Goal: Check status

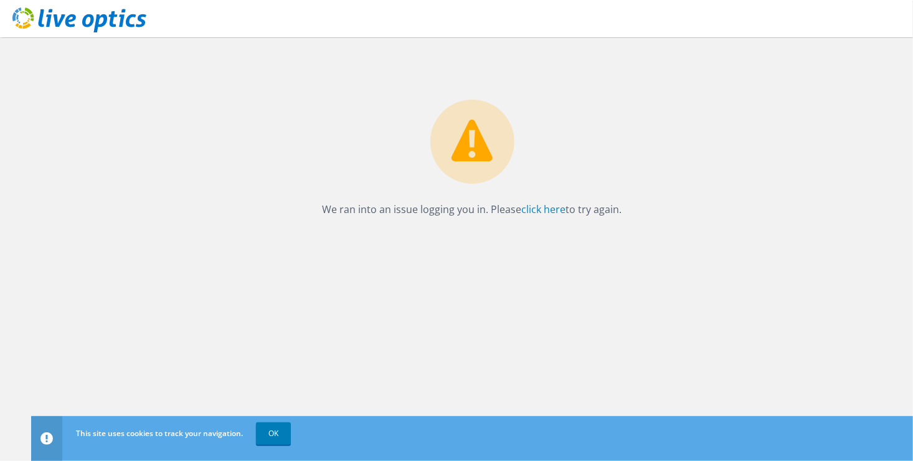
click at [127, 24] on use at bounding box center [79, 19] width 134 height 25
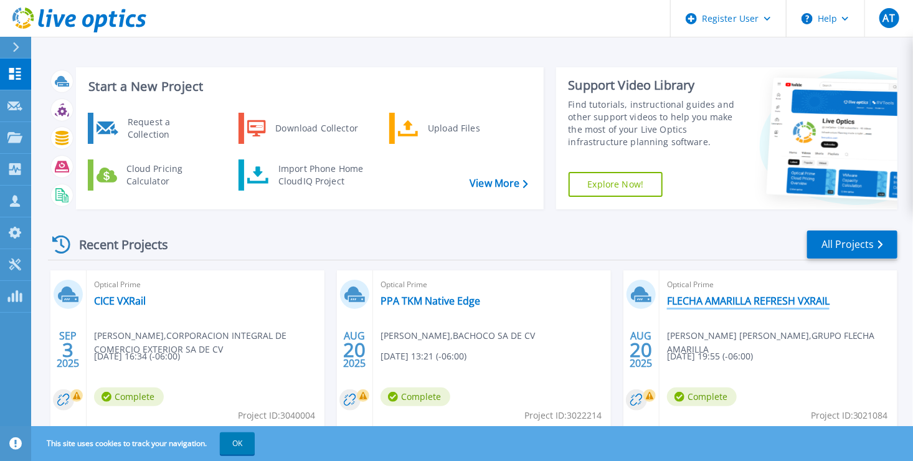
click at [763, 304] on link "FLECHA AMARILLA REFRESH VXRAIL" at bounding box center [748, 300] width 162 height 12
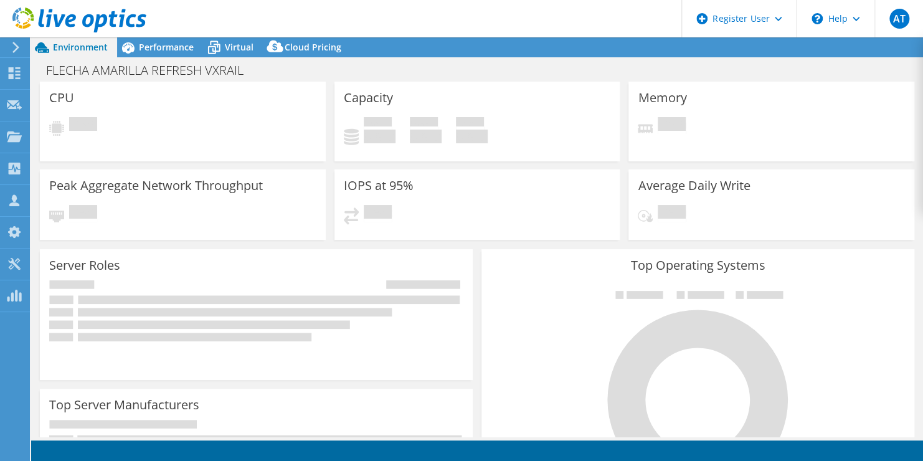
select select "USD"
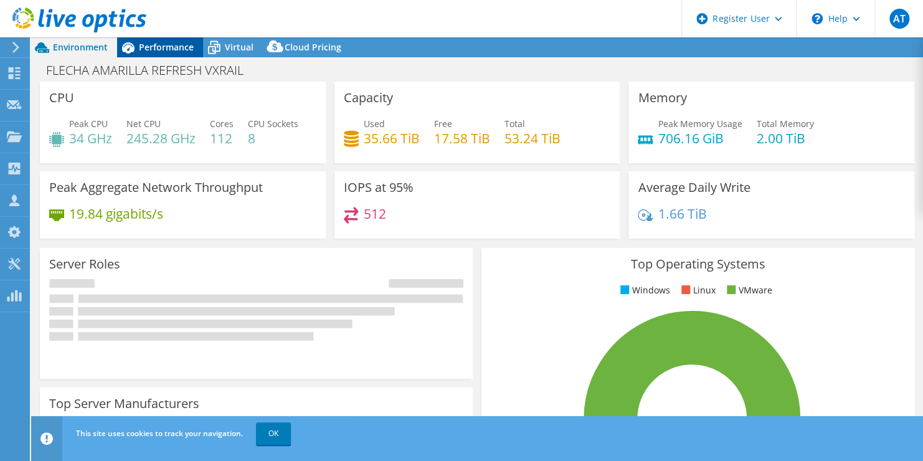
click at [179, 47] on span "Performance" at bounding box center [166, 47] width 55 height 12
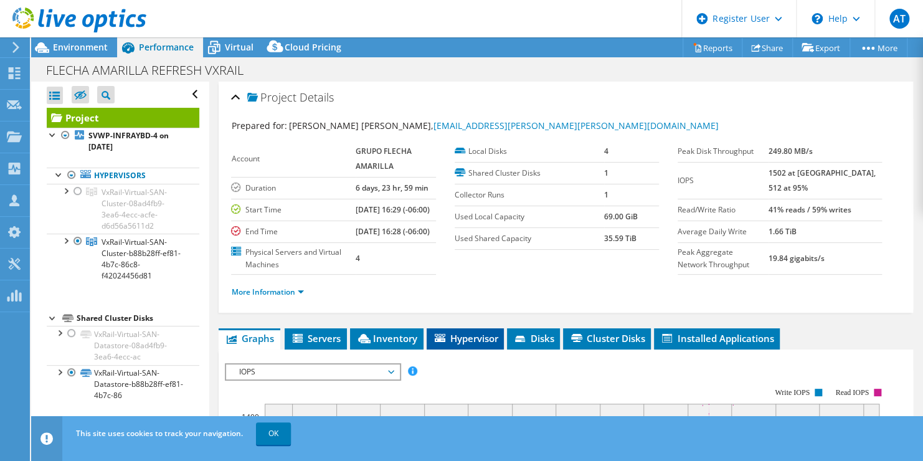
click at [474, 349] on li "Hypervisor" at bounding box center [464, 338] width 77 height 21
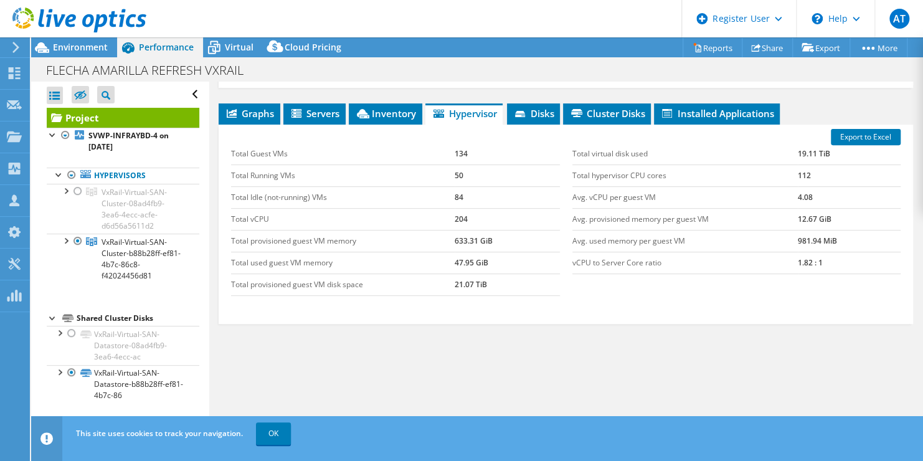
scroll to position [247, 0]
